Goal: Information Seeking & Learning: Learn about a topic

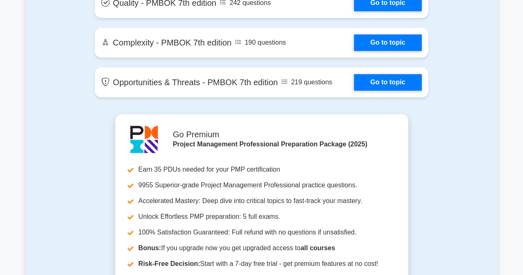
scroll to position [1967, 0]
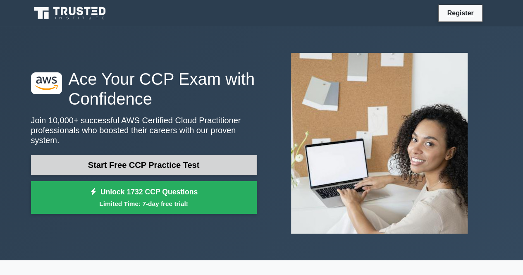
click at [137, 164] on link "Start Free CCP Practice Test" at bounding box center [144, 165] width 226 height 20
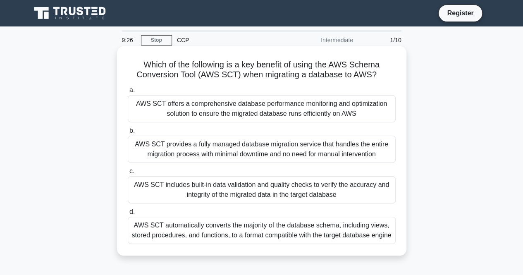
click at [246, 192] on div "AWS SCT includes built-in data validation and quality checks to verify the accu…" at bounding box center [262, 189] width 268 height 27
click at [128, 174] on input "c. AWS SCT includes built-in data validation and quality checks to verify the a…" at bounding box center [128, 171] width 0 height 5
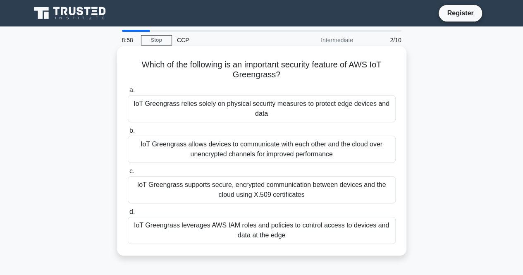
click at [247, 230] on div "IoT Greengrass leverages AWS IAM roles and policies to control access to device…" at bounding box center [262, 230] width 268 height 27
click at [128, 215] on input "d. IoT Greengrass leverages AWS IAM roles and policies to control access to dev…" at bounding box center [128, 211] width 0 height 5
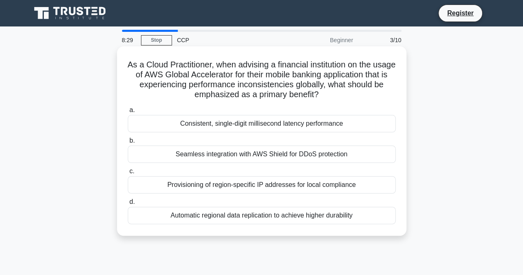
click at [248, 155] on div "Seamless integration with AWS Shield for DDoS protection" at bounding box center [262, 154] width 268 height 17
click at [128, 143] on input "b. Seamless integration with AWS Shield for DDoS protection" at bounding box center [128, 140] width 0 height 5
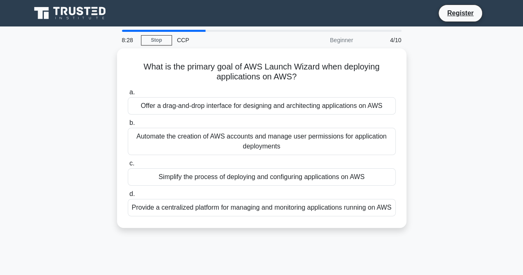
click at [248, 155] on div "a. Offer a drag-and-drop interface for designing and architecting applications …" at bounding box center [262, 152] width 278 height 132
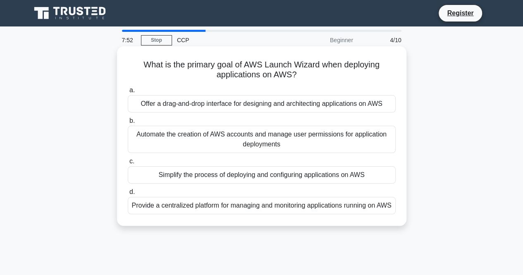
click at [277, 174] on div "Simplify the process of deploying and configuring applications on AWS" at bounding box center [262, 174] width 268 height 17
click at [128, 164] on input "c. Simplify the process of deploying and configuring applications on AWS" at bounding box center [128, 161] width 0 height 5
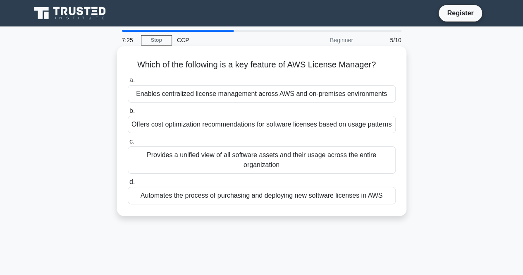
click at [266, 96] on div "Enables centralized license management across AWS and on-premises environments" at bounding box center [262, 93] width 268 height 17
click at [128, 83] on input "a. Enables centralized license management across AWS and on-premises environmen…" at bounding box center [128, 80] width 0 height 5
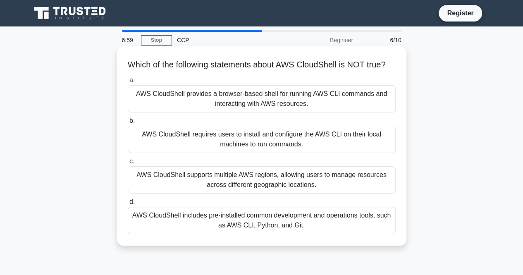
click at [260, 150] on div "AWS CloudShell requires users to install and configure the AWS CLI on their loc…" at bounding box center [262, 139] width 268 height 27
click at [128, 124] on input "b. AWS CloudShell requires users to install and configure the AWS CLI on their …" at bounding box center [128, 120] width 0 height 5
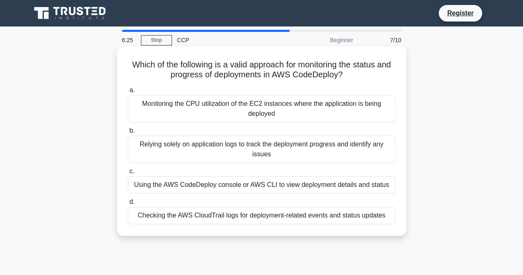
click at [223, 217] on div "Checking the AWS CloudTrail logs for deployment-related events and status updat…" at bounding box center [262, 215] width 268 height 17
click at [128, 205] on input "d. Checking the AWS CloudTrail logs for deployment-related events and status up…" at bounding box center [128, 201] width 0 height 5
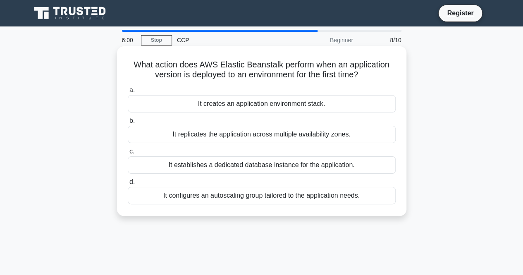
click at [243, 106] on div "It creates an application environment stack." at bounding box center [262, 103] width 268 height 17
click at [128, 93] on input "a. It creates an application environment stack." at bounding box center [128, 90] width 0 height 5
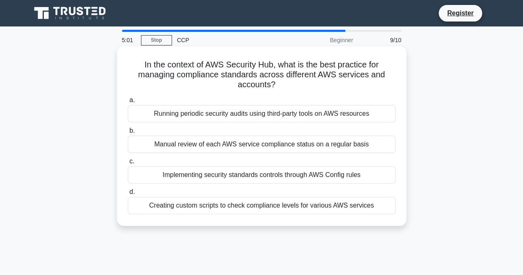
click at [274, 174] on div "Implementing security standards controls through AWS Config rules" at bounding box center [262, 174] width 268 height 17
click at [128, 164] on input "c. Implementing security standards controls through AWS Config rules" at bounding box center [128, 161] width 0 height 5
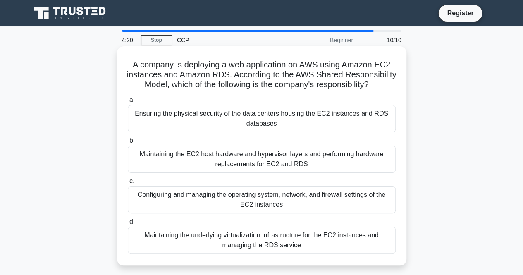
click at [284, 205] on div "Configuring and managing the operating system, network, and firewall settings o…" at bounding box center [262, 199] width 268 height 27
click at [128, 184] on input "c. Configuring and managing the operating system, network, and firewall setting…" at bounding box center [128, 181] width 0 height 5
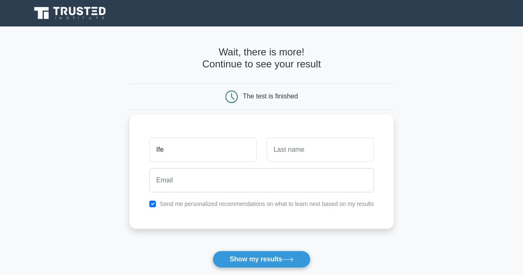
type input "Ifeanyi"
click at [283, 147] on input "text" at bounding box center [320, 150] width 107 height 24
type input "Duru"
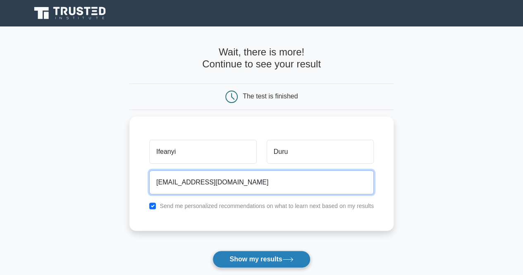
type input "ifeanyiduru98@gmail.com"
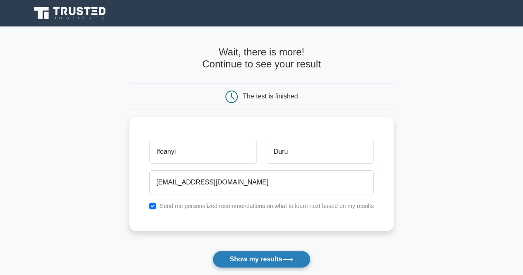
click at [266, 257] on button "Show my results" at bounding box center [262, 259] width 98 height 17
